Goal: Information Seeking & Learning: Learn about a topic

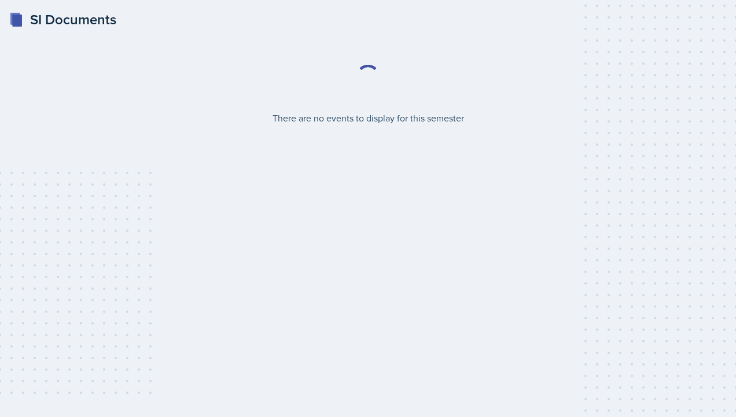
select select "2bed604d-1099-4043-b1bc-2365e8740244"
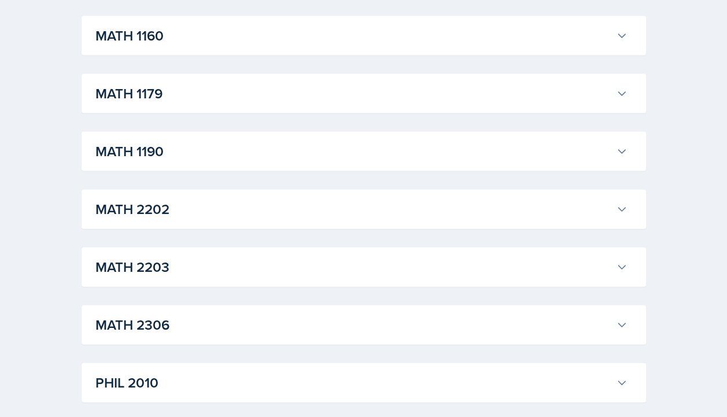
scroll to position [1188, 0]
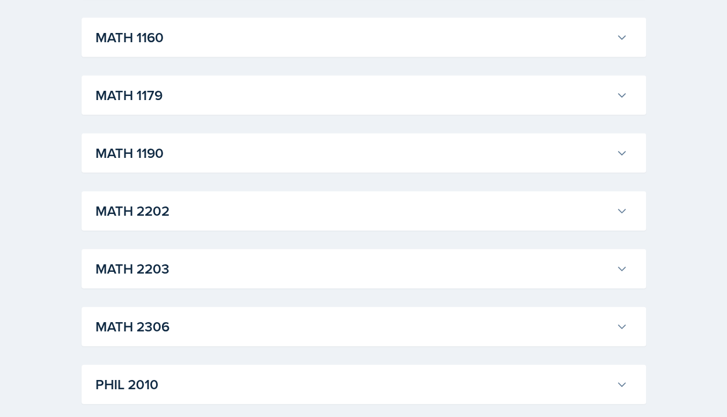
click at [606, 105] on h3 "MATH 1179" at bounding box center [353, 95] width 516 height 21
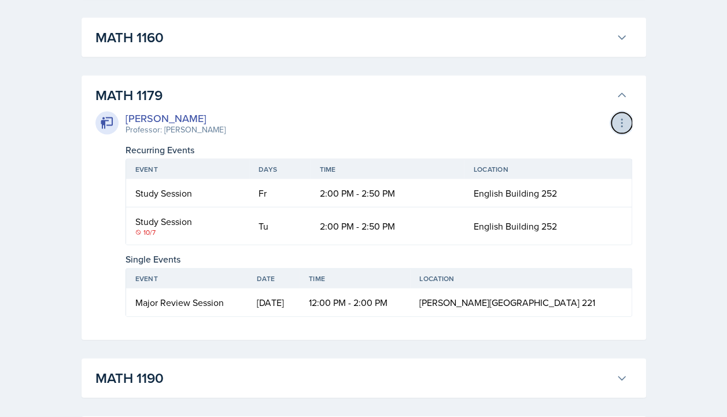
click at [617, 121] on icon at bounding box center [622, 123] width 12 height 12
click at [154, 189] on div "Study Session" at bounding box center [187, 193] width 105 height 14
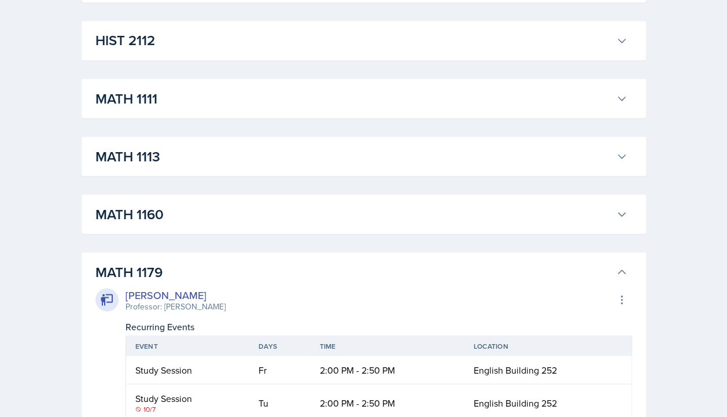
scroll to position [1012, 0]
click at [451, 203] on h3 "MATH 1160" at bounding box center [353, 213] width 516 height 21
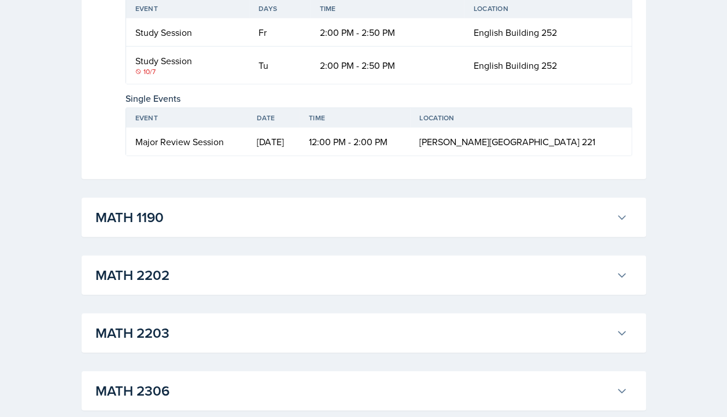
scroll to position [1494, 0]
click at [414, 222] on h3 "MATH 1190" at bounding box center [353, 216] width 516 height 21
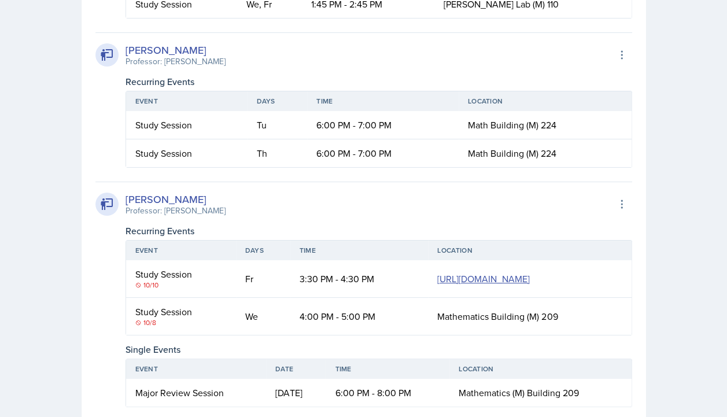
scroll to position [2080, 0]
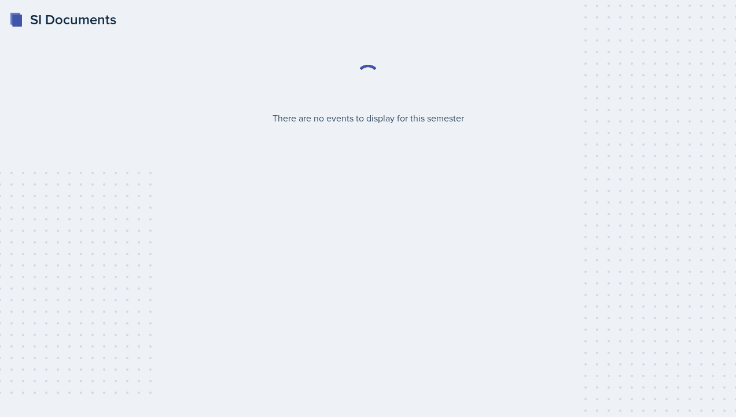
select select "2bed604d-1099-4043-b1bc-2365e8740244"
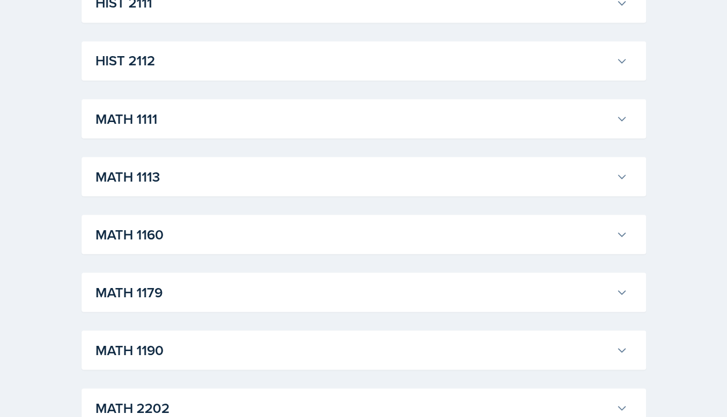
scroll to position [991, 0]
click at [308, 297] on h3 "MATH 1179" at bounding box center [353, 291] width 516 height 21
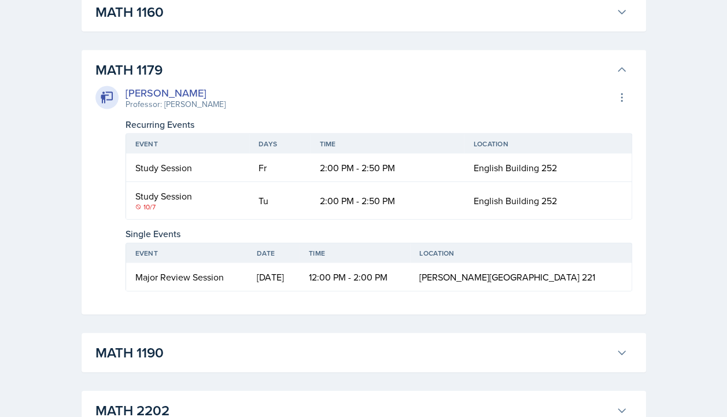
scroll to position [1212, 0]
